Goal: Task Accomplishment & Management: Manage account settings

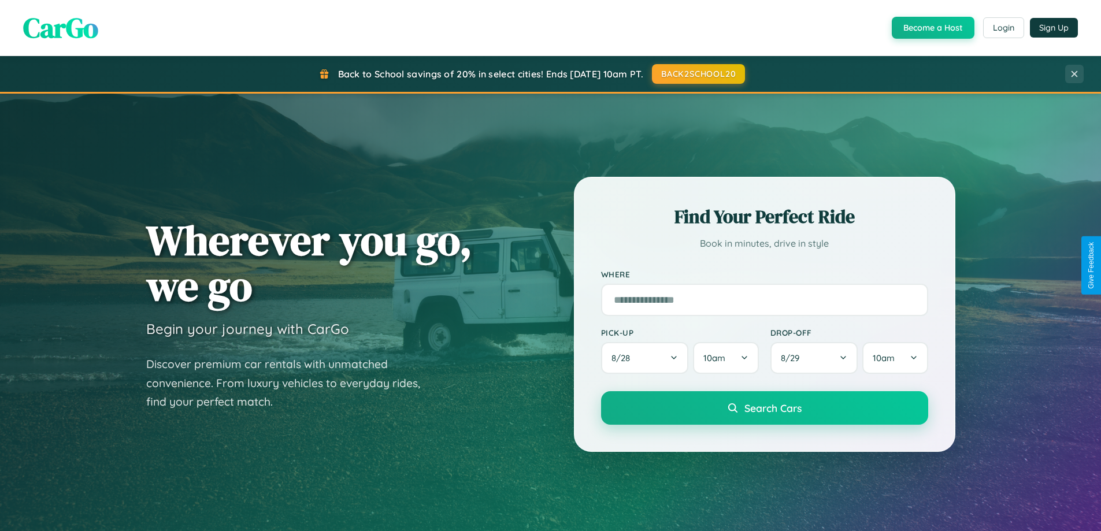
scroll to position [498, 0]
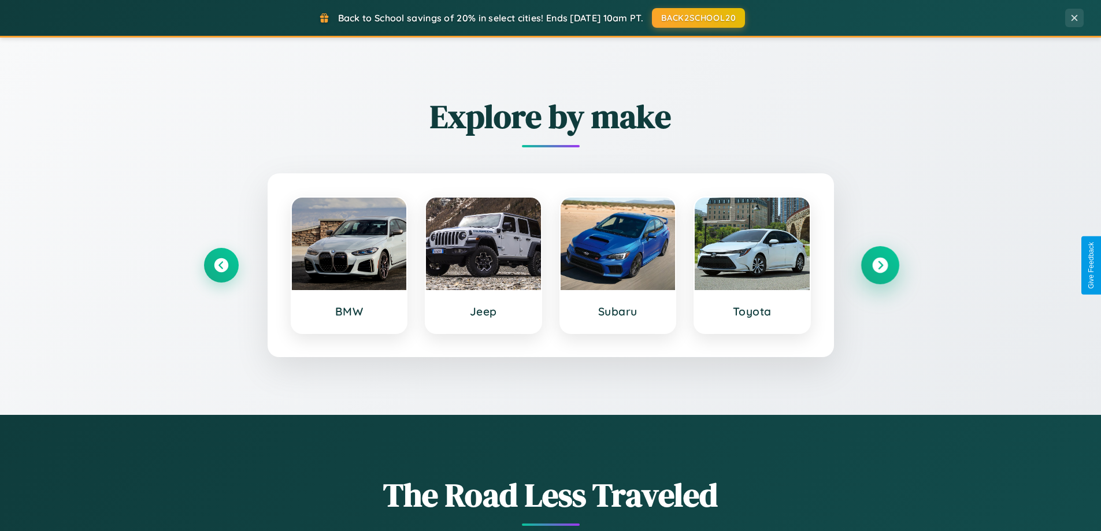
click at [880, 265] on icon at bounding box center [880, 266] width 16 height 16
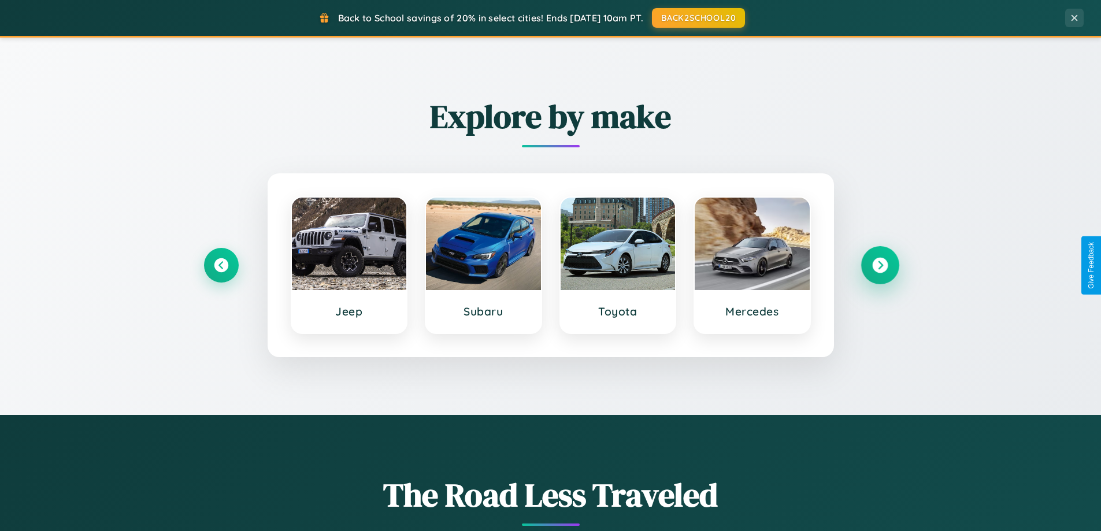
click at [880, 265] on icon at bounding box center [880, 266] width 16 height 16
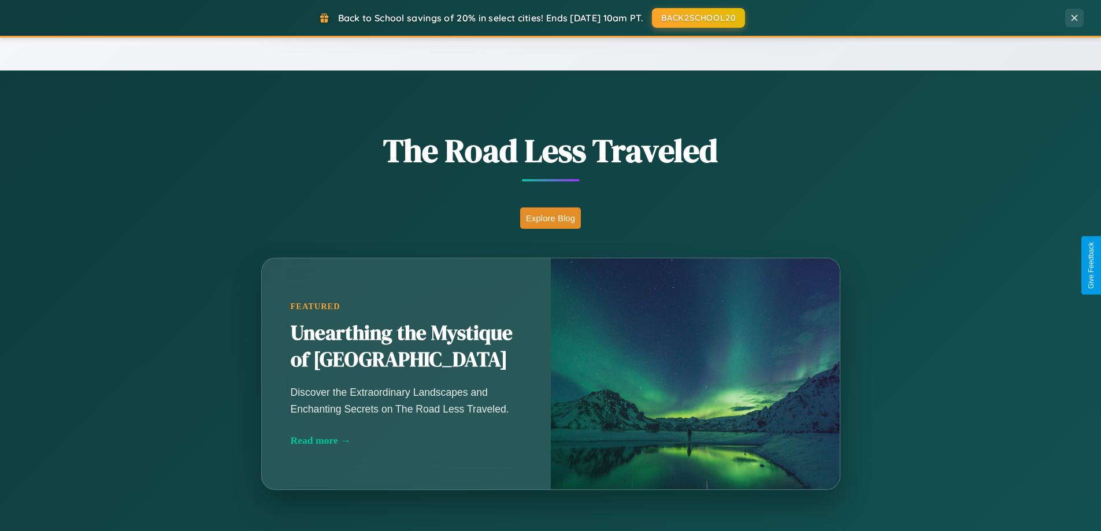
scroll to position [2224, 0]
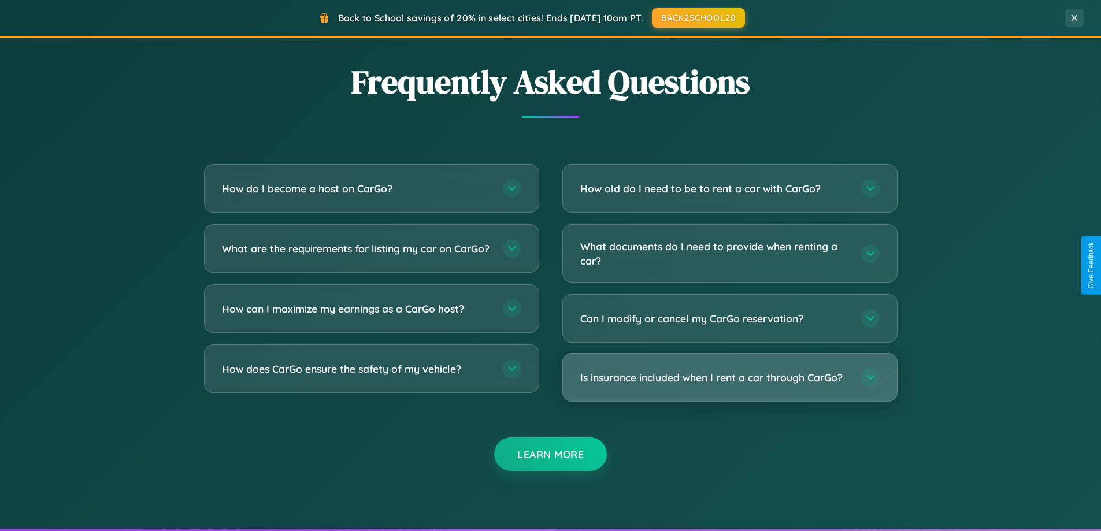
click at [730, 377] on h3 "Is insurance included when I rent a car through CarGo?" at bounding box center [714, 378] width 269 height 14
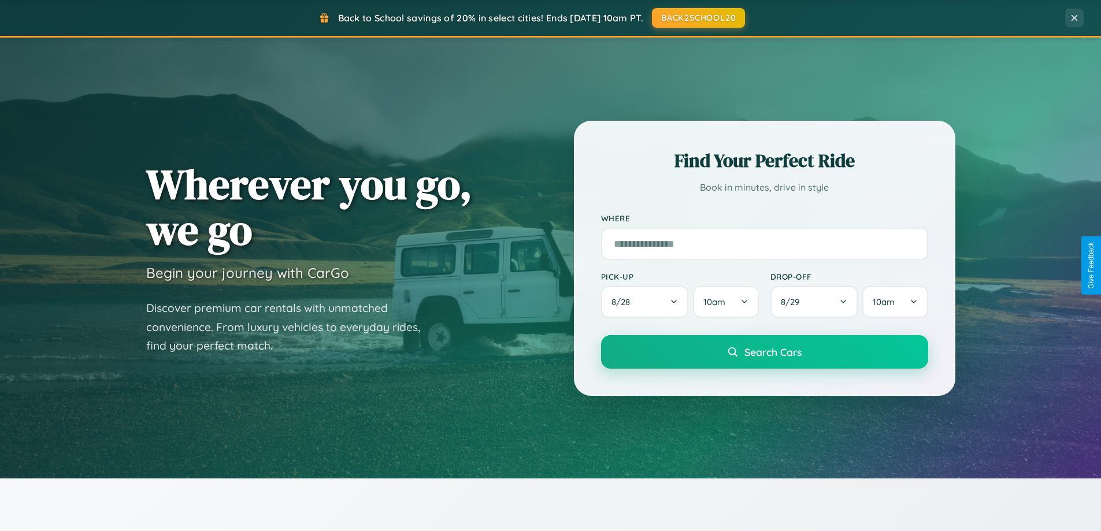
scroll to position [0, 0]
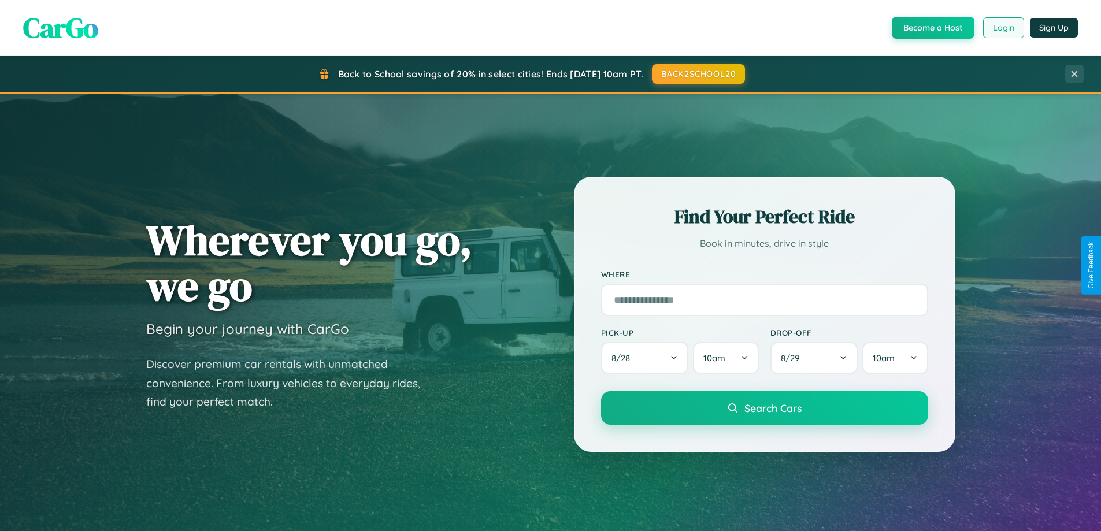
click at [1003, 28] on button "Login" at bounding box center [1003, 27] width 41 height 21
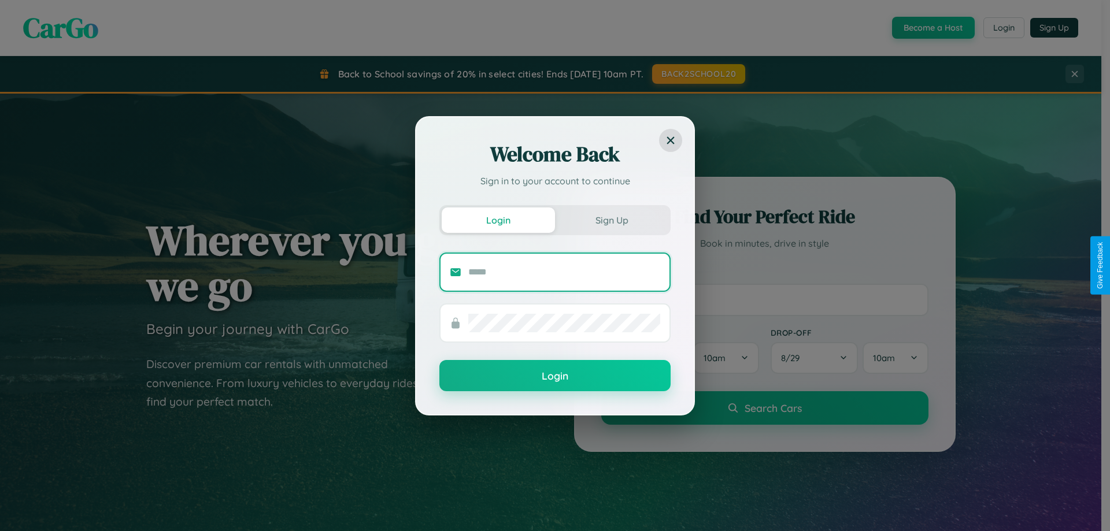
click at [564, 272] on input "text" at bounding box center [564, 272] width 192 height 18
type input "**********"
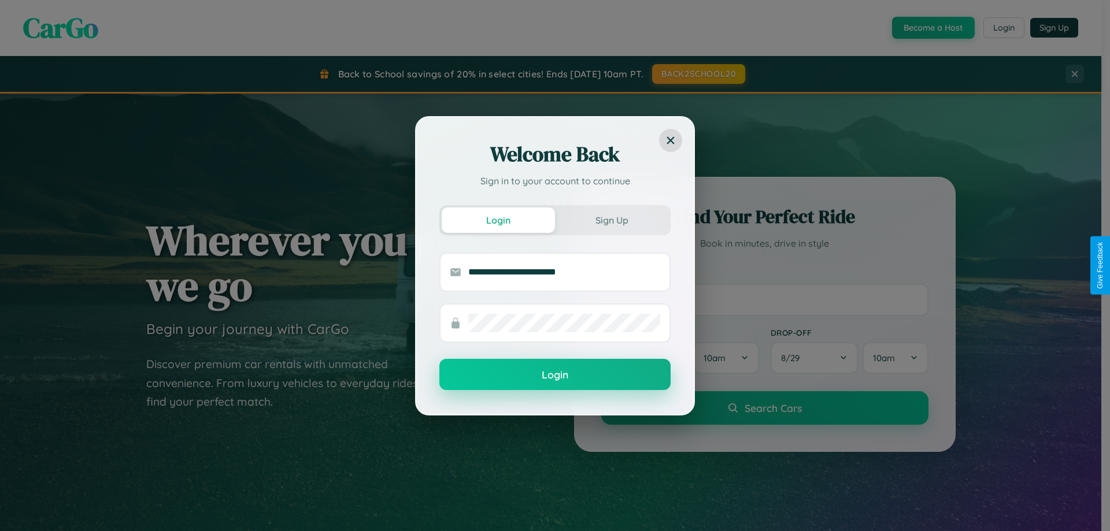
click at [555, 375] on button "Login" at bounding box center [554, 374] width 231 height 31
